Goal: Task Accomplishment & Management: Manage account settings

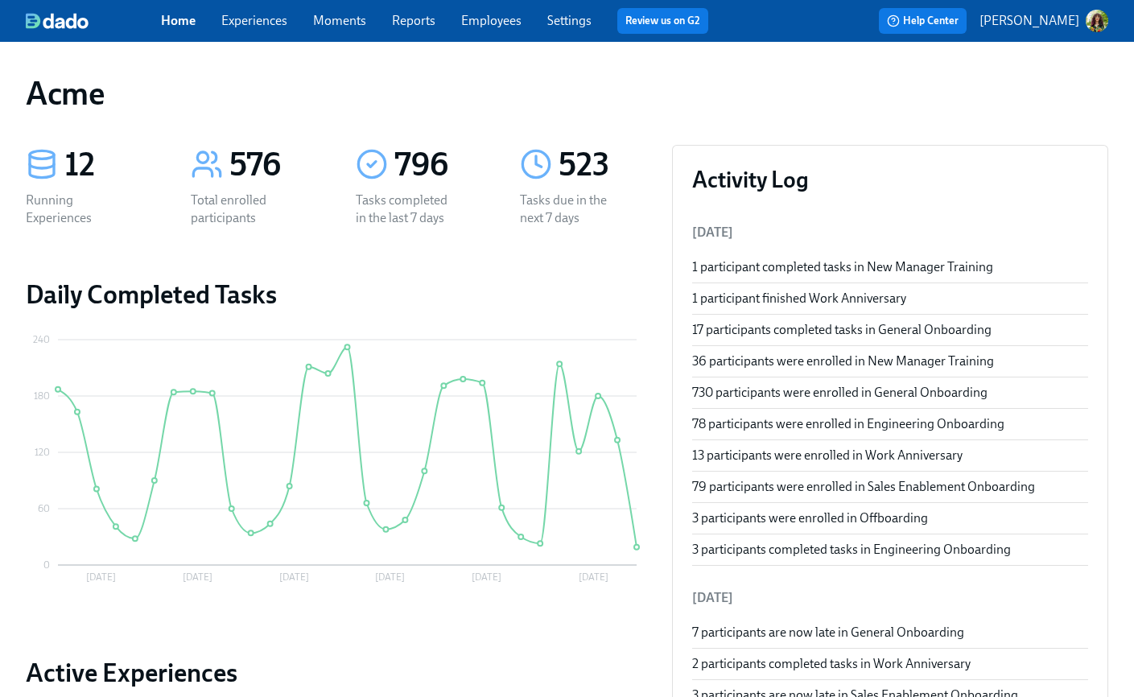
click at [1056, 23] on p "[PERSON_NAME]" at bounding box center [1030, 21] width 100 height 18
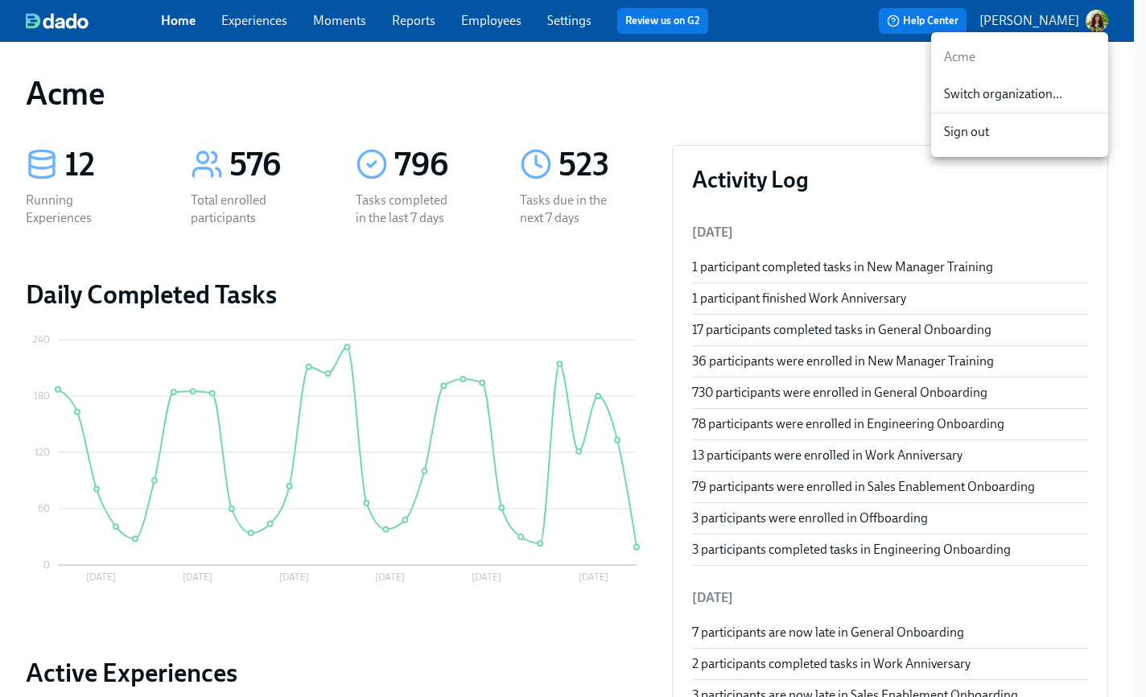
click at [1030, 84] on div "Switch organization..." at bounding box center [1019, 95] width 177 height 38
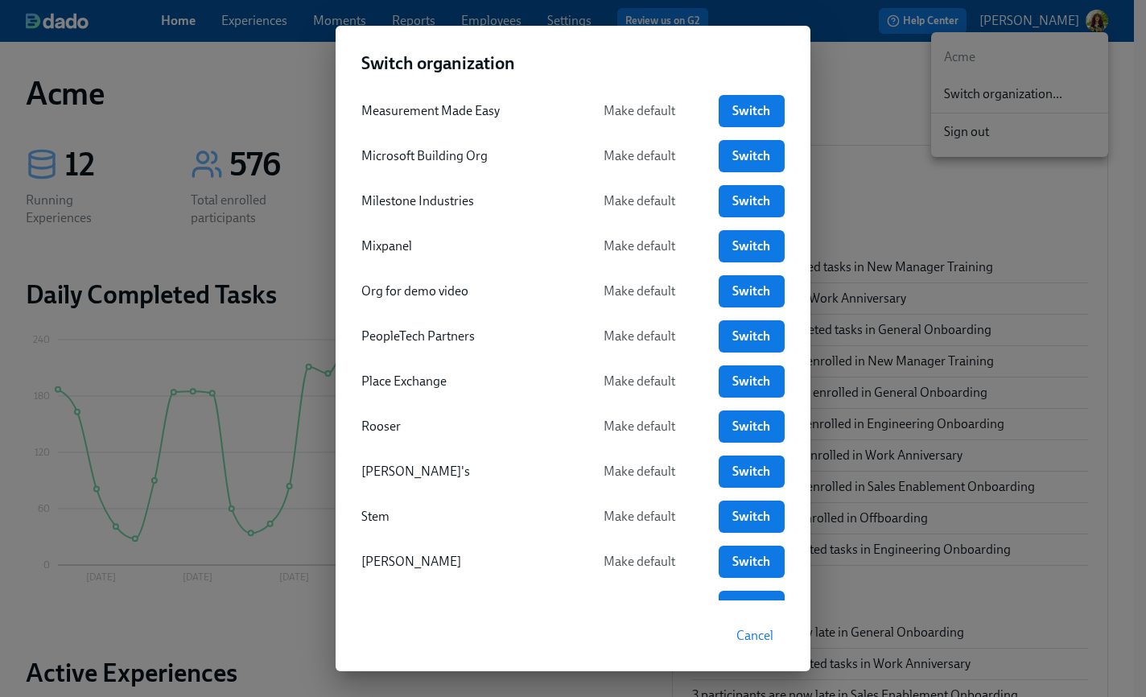
scroll to position [1650, 0]
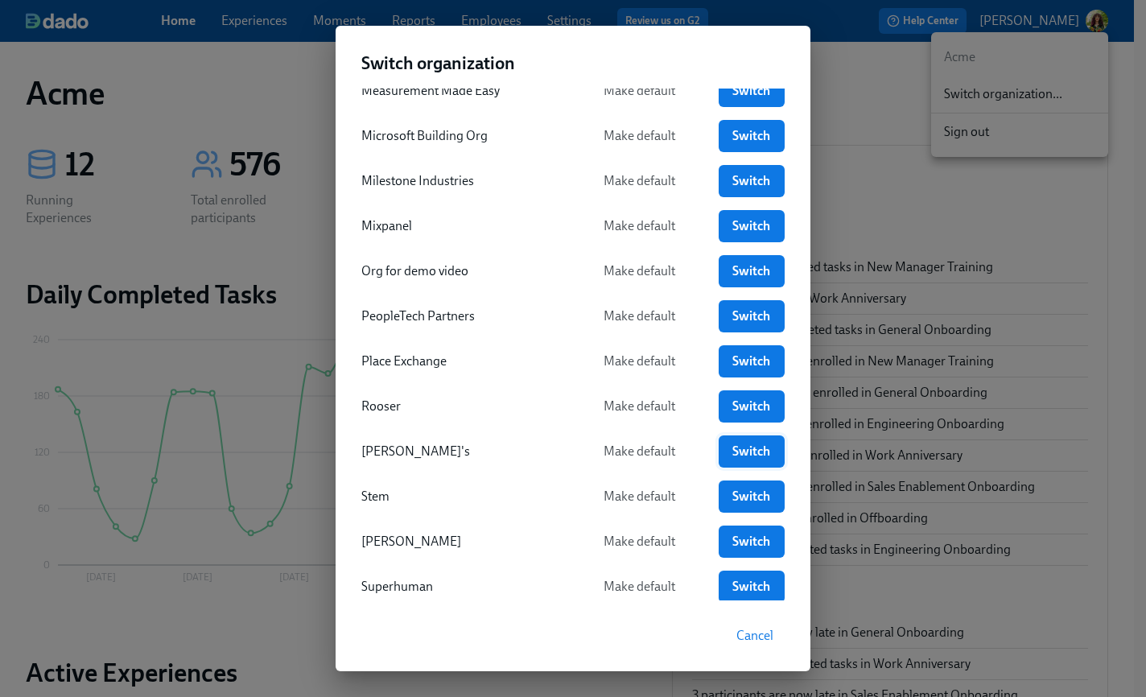
click at [744, 445] on span "Switch" at bounding box center [751, 452] width 43 height 16
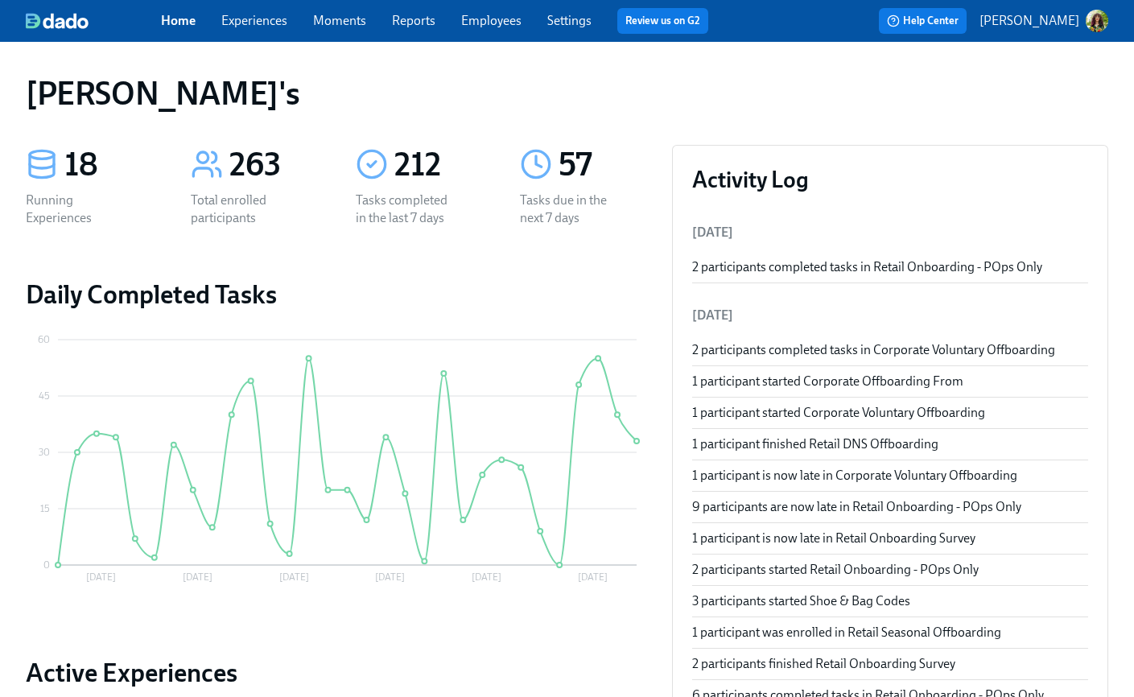
click at [251, 27] on link "Experiences" at bounding box center [254, 20] width 66 height 15
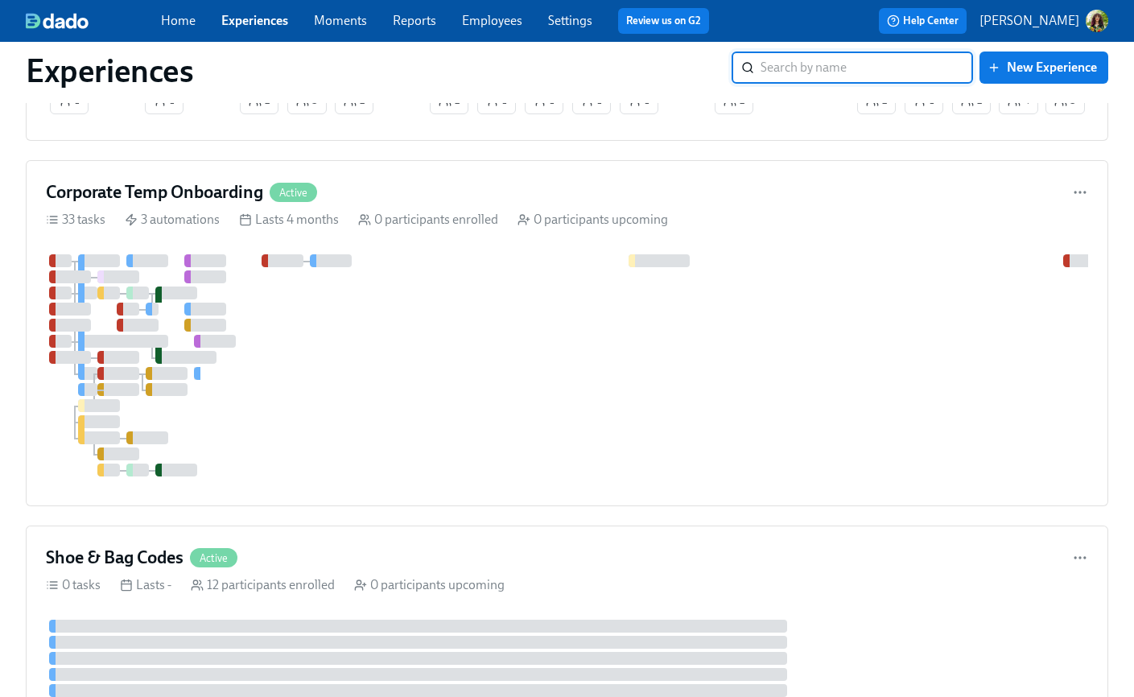
scroll to position [2116, 0]
